Goal: Information Seeking & Learning: Learn about a topic

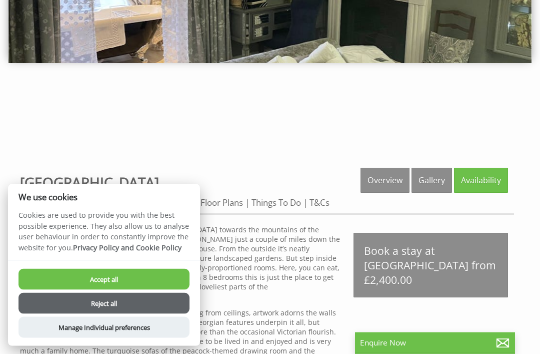
scroll to position [214, 0]
click at [156, 314] on button "Reject all" at bounding box center [104, 303] width 171 height 21
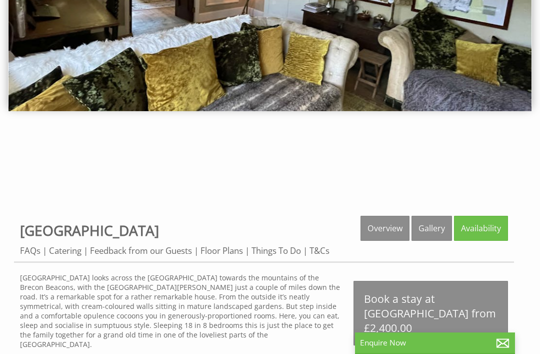
scroll to position [166, 0]
click at [442, 234] on link "Gallery" at bounding box center [432, 228] width 41 height 25
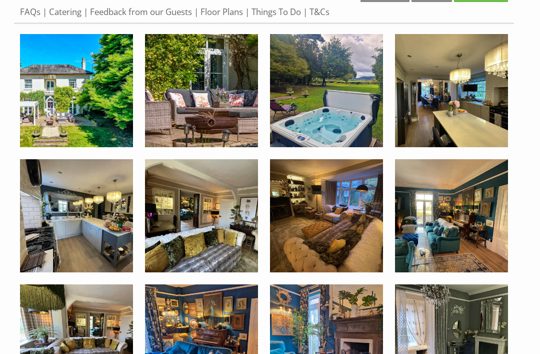
scroll to position [405, 0]
click at [454, 116] on img at bounding box center [451, 90] width 113 height 113
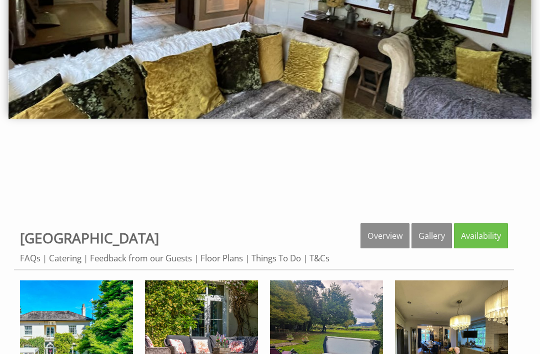
scroll to position [159, 0]
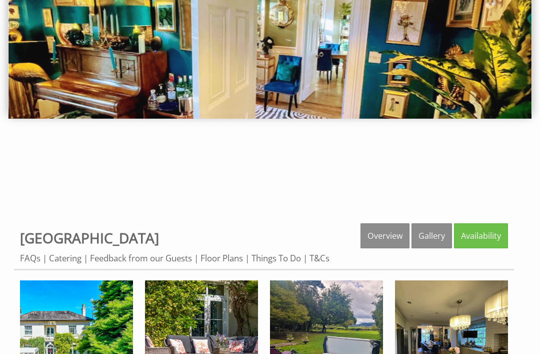
click at [227, 262] on link "Floor Plans" at bounding box center [222, 258] width 43 height 12
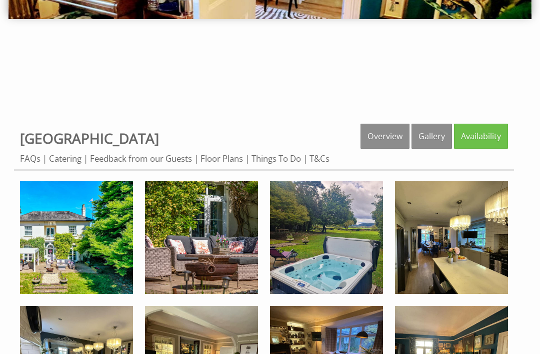
scroll to position [261, 0]
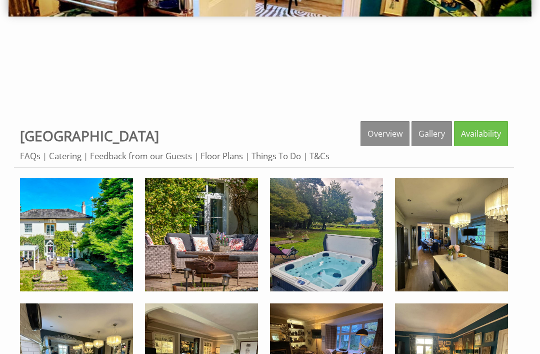
click at [228, 161] on link "Floor Plans" at bounding box center [222, 156] width 43 height 12
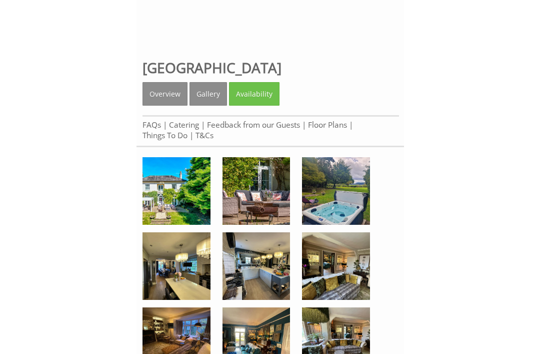
scroll to position [350, 0]
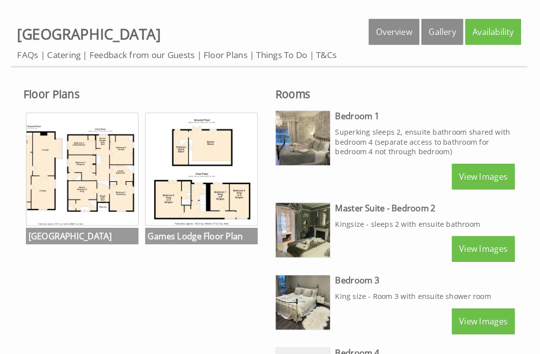
scroll to position [374, 0]
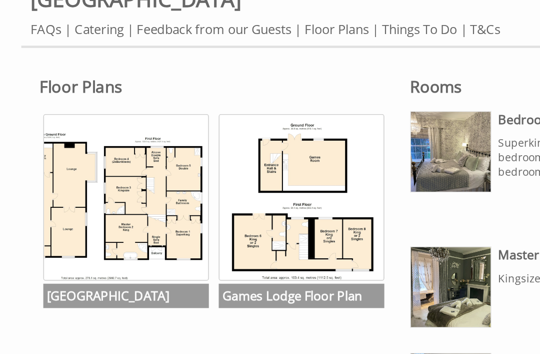
click at [104, 146] on img at bounding box center [83, 153] width 109 height 109
click at [119, 151] on img at bounding box center [83, 153] width 109 height 109
click at [106, 210] on h3 "[GEOGRAPHIC_DATA]" at bounding box center [83, 218] width 109 height 16
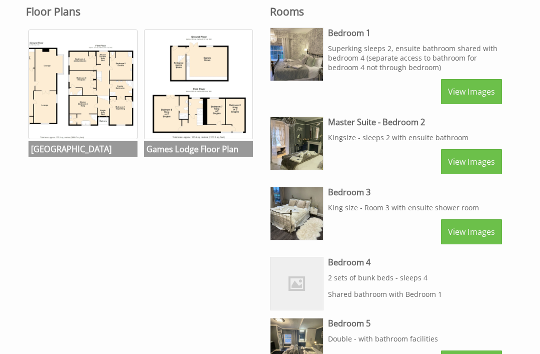
scroll to position [442, 0]
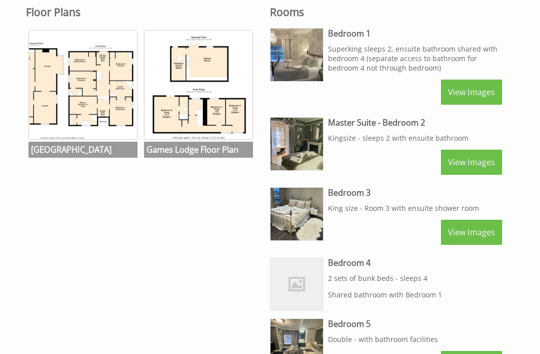
click at [461, 93] on link "View Images" at bounding box center [471, 92] width 61 height 25
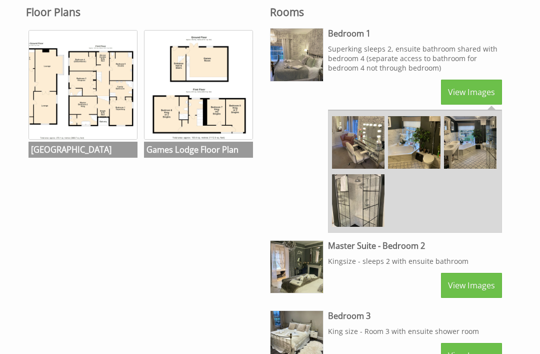
click at [360, 150] on img at bounding box center [358, 142] width 53 height 53
click at [467, 295] on link "View Images" at bounding box center [471, 285] width 61 height 25
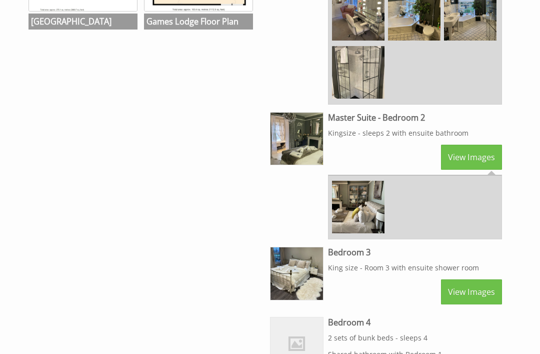
scroll to position [568, 0]
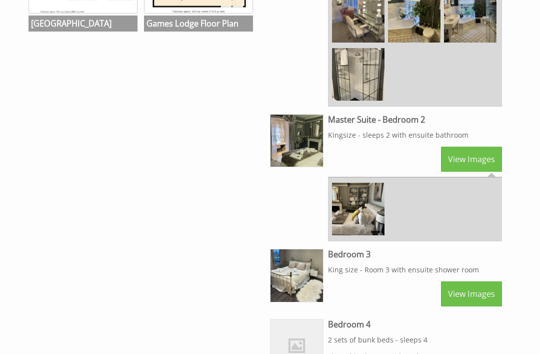
click at [358, 220] on img at bounding box center [358, 209] width 53 height 53
click at [300, 286] on img at bounding box center [297, 275] width 53 height 53
click at [474, 306] on link "View Images" at bounding box center [471, 293] width 61 height 25
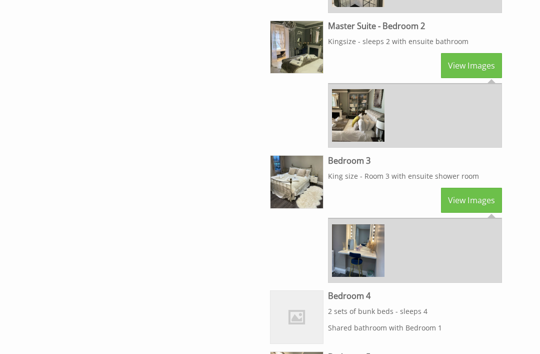
scroll to position [668, 0]
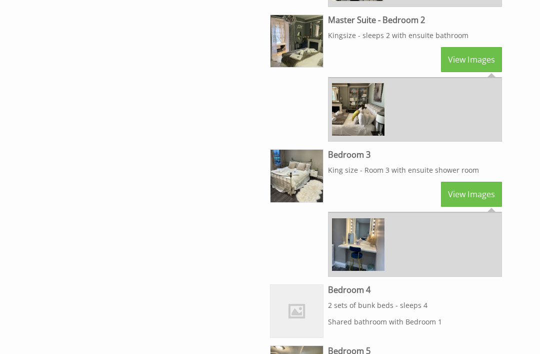
click at [355, 255] on img at bounding box center [358, 244] width 53 height 53
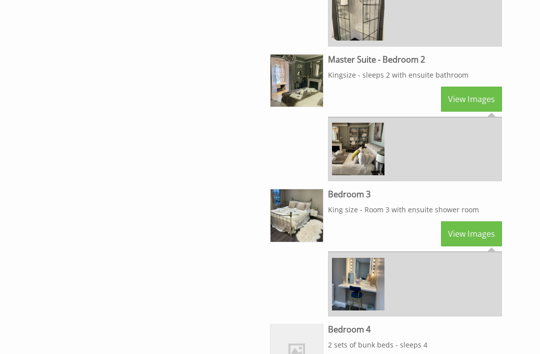
scroll to position [628, 0]
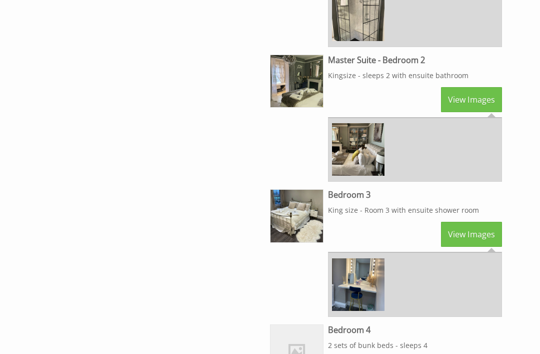
click at [478, 106] on link "View Images" at bounding box center [471, 99] width 61 height 25
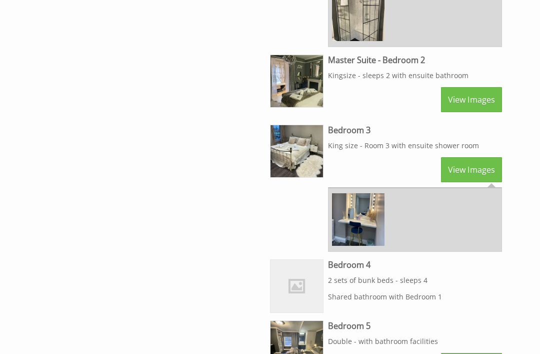
click at [471, 107] on link "View Images" at bounding box center [471, 99] width 61 height 25
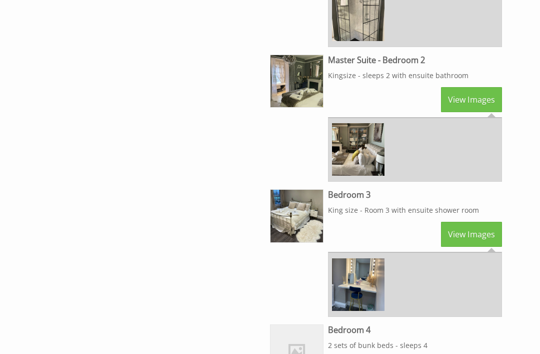
click at [358, 159] on img at bounding box center [358, 149] width 53 height 53
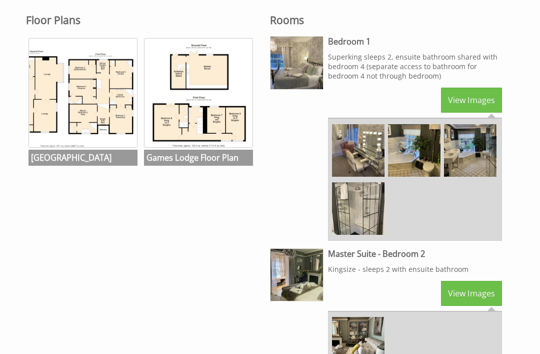
scroll to position [433, 0]
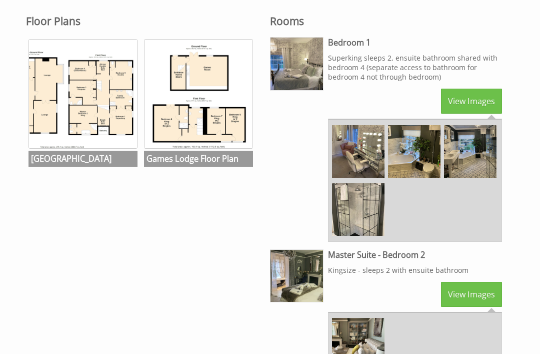
click at [472, 101] on link "View Images" at bounding box center [471, 101] width 61 height 25
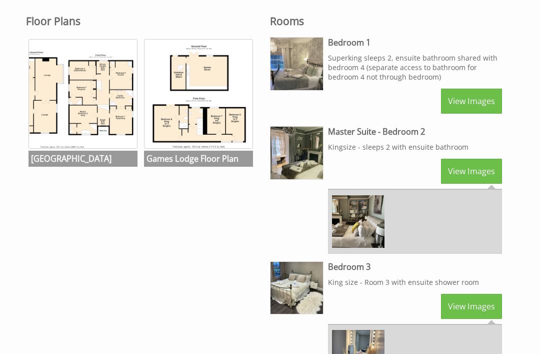
click at [466, 105] on link "View Images" at bounding box center [471, 101] width 61 height 25
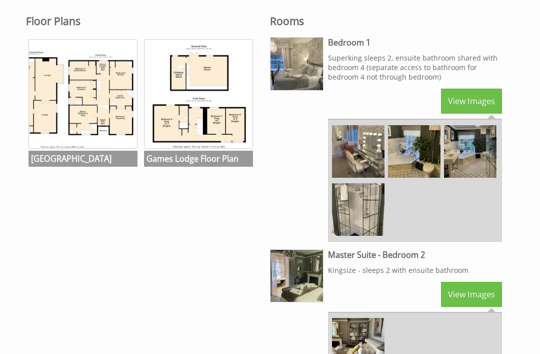
click at [356, 158] on img at bounding box center [358, 151] width 53 height 53
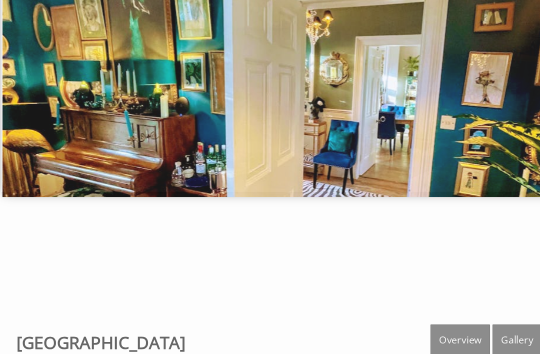
scroll to position [115, 0]
